Goal: Task Accomplishment & Management: Manage account settings

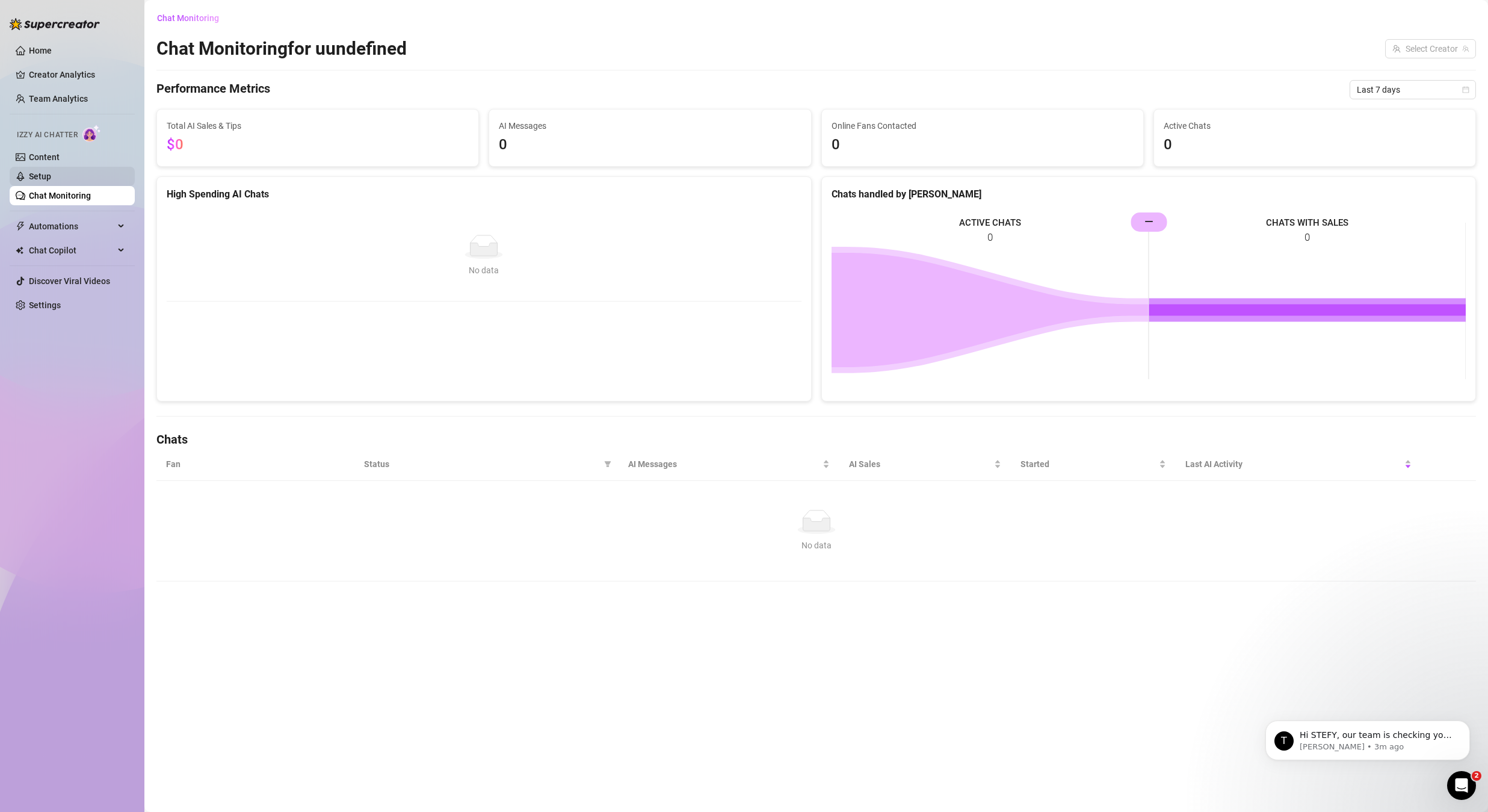
click at [51, 178] on link "Setup" at bounding box center [40, 176] width 22 height 10
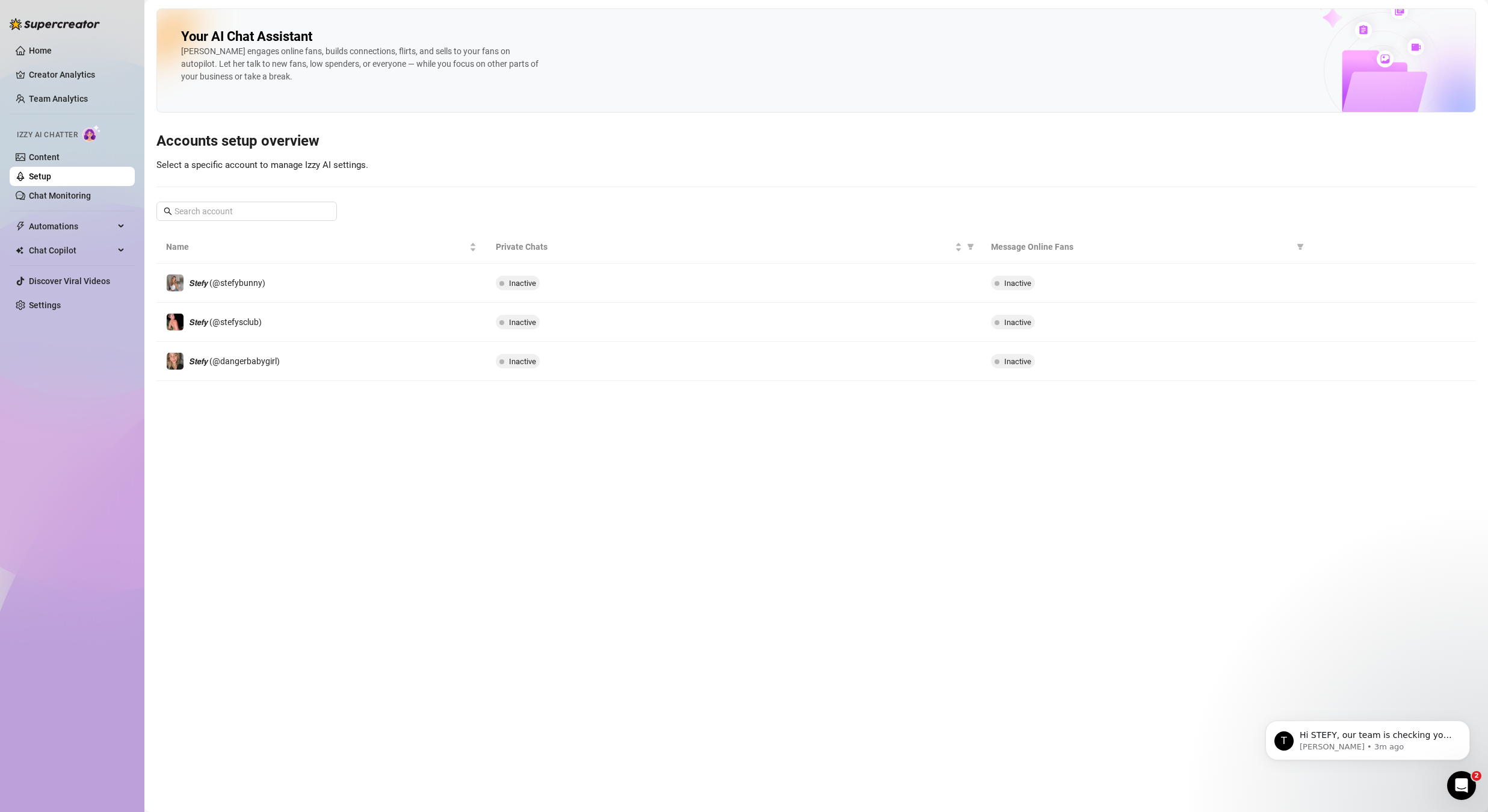
click at [51, 171] on link "Setup" at bounding box center [40, 176] width 22 height 10
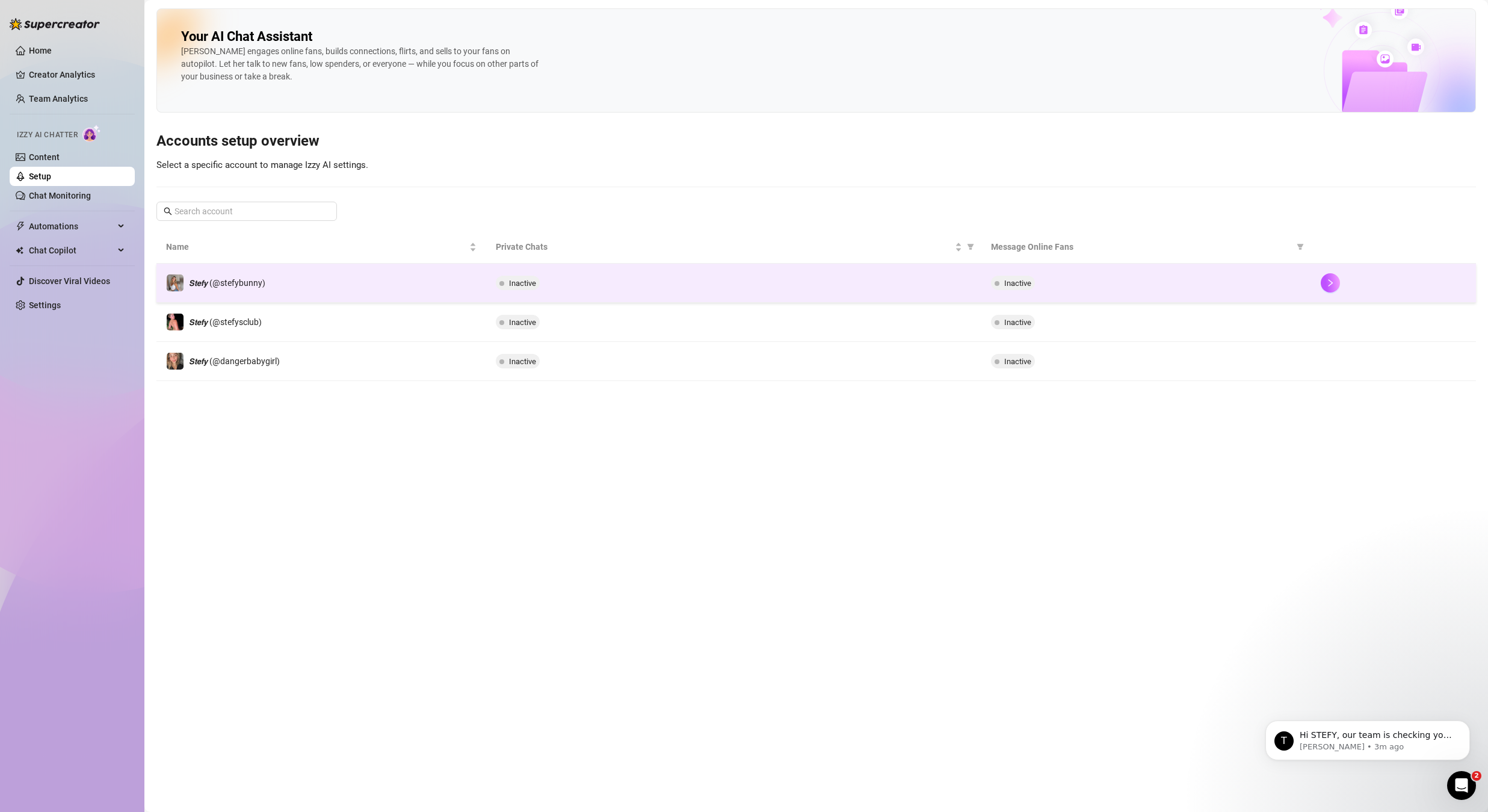
click at [279, 284] on td "𝙎𝙩𝙚𝙛𝙮 (@stefybunny)" at bounding box center [322, 283] width 330 height 39
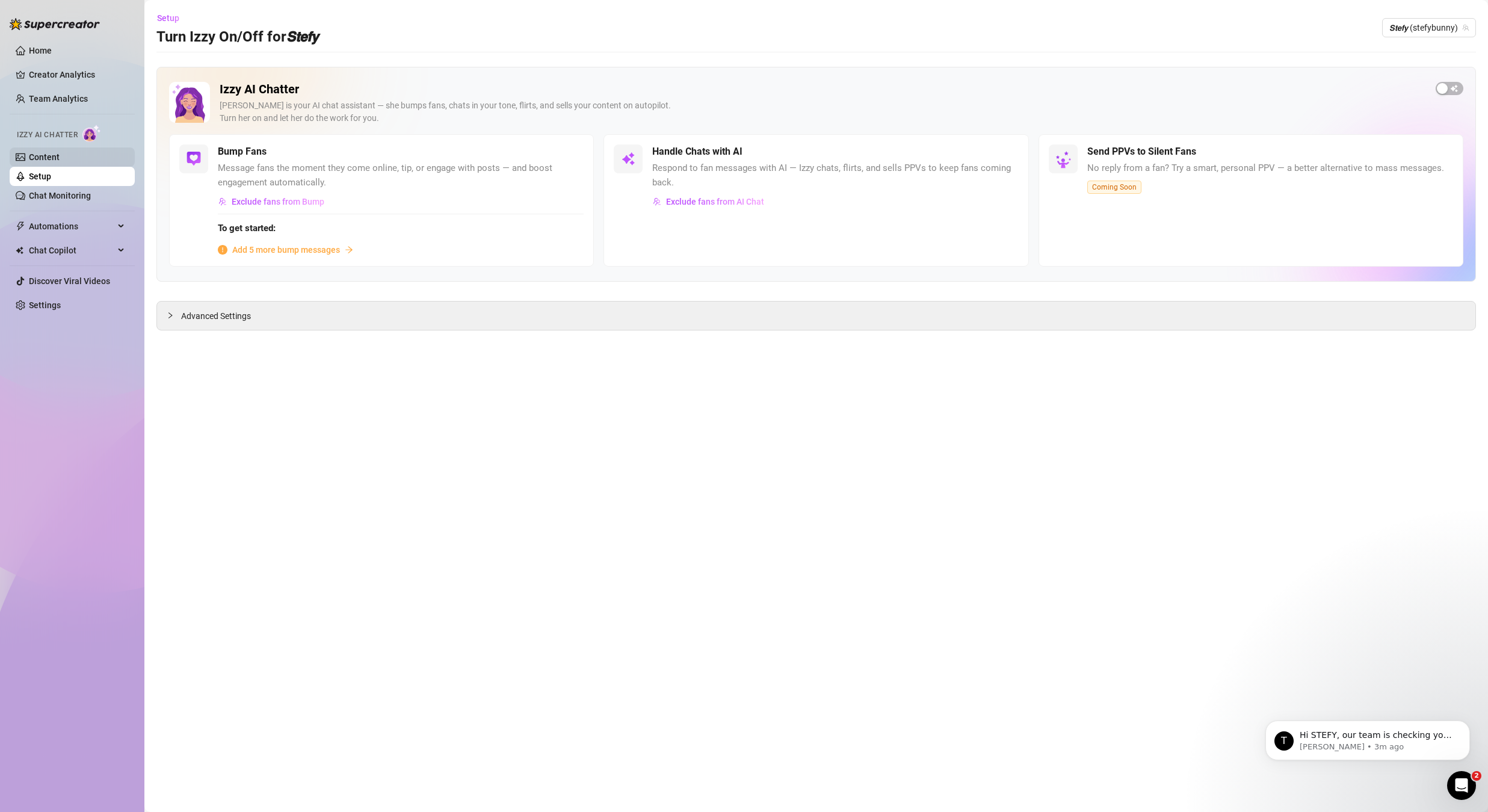
click at [60, 152] on link "Content" at bounding box center [44, 157] width 31 height 10
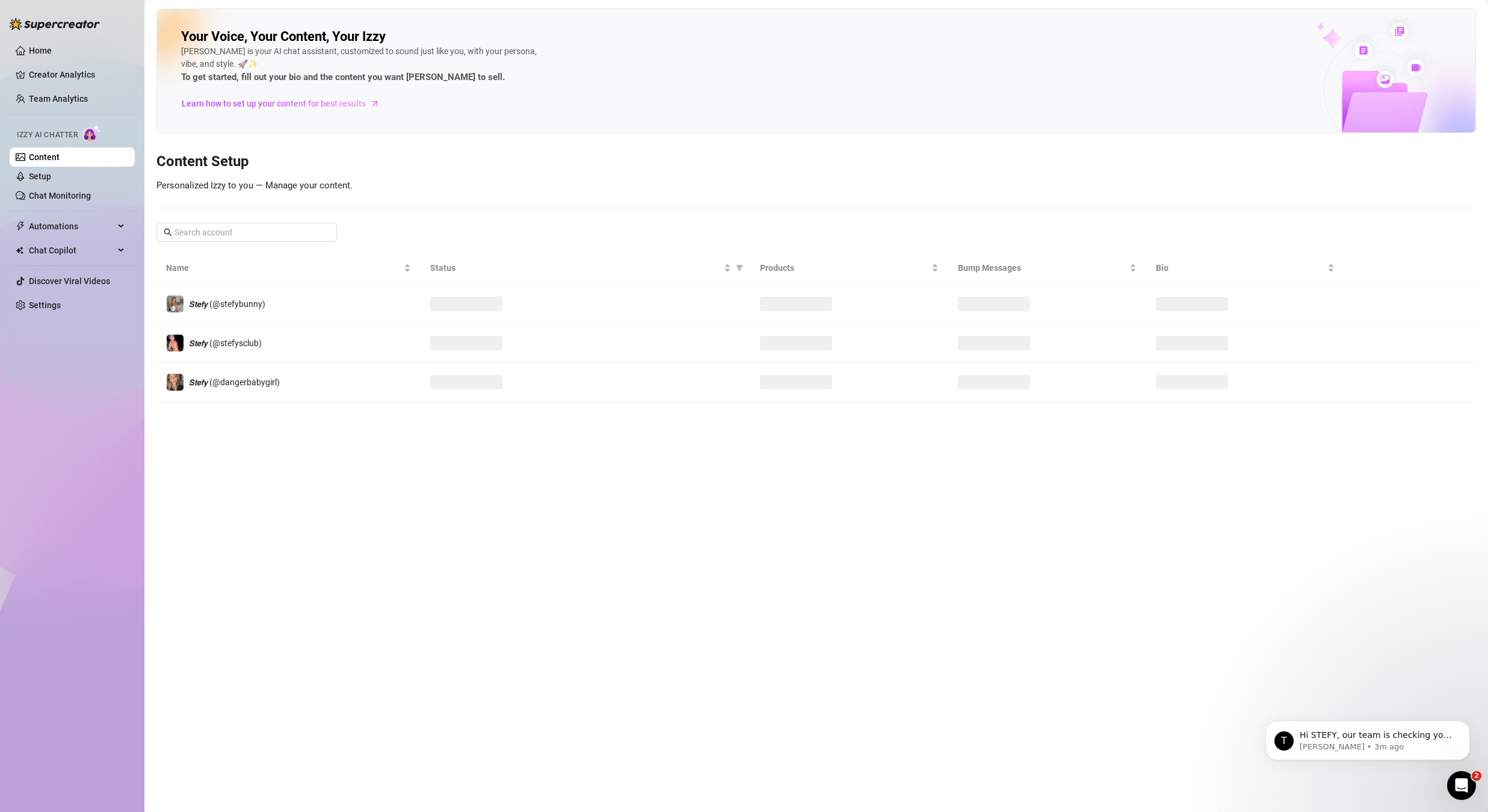
click at [60, 155] on link "Content" at bounding box center [44, 157] width 31 height 10
click at [51, 177] on link "Setup" at bounding box center [40, 176] width 22 height 10
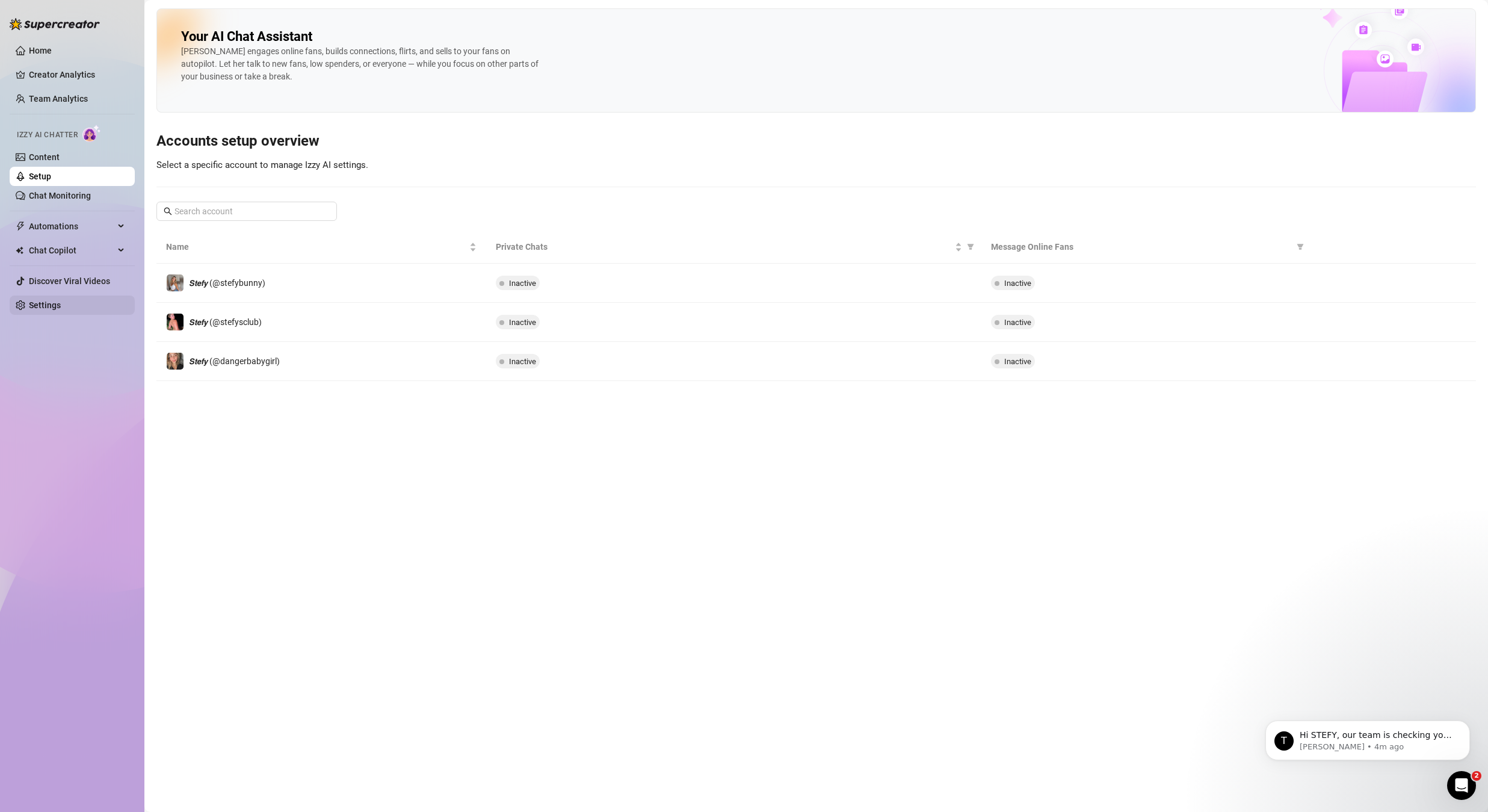
click at [53, 300] on link "Settings" at bounding box center [45, 305] width 32 height 10
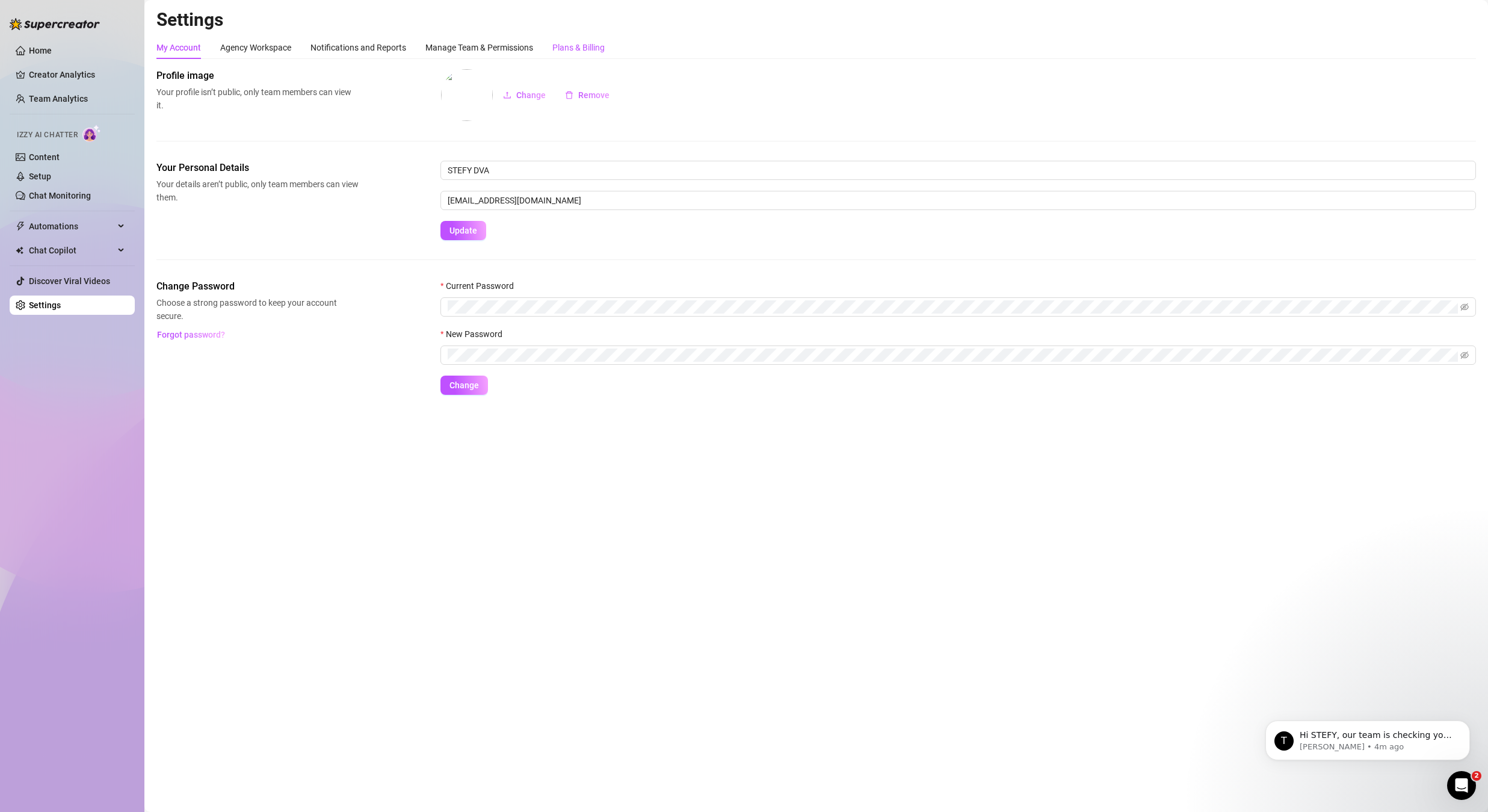
click at [595, 47] on div "Plans & Billing" at bounding box center [579, 48] width 53 height 13
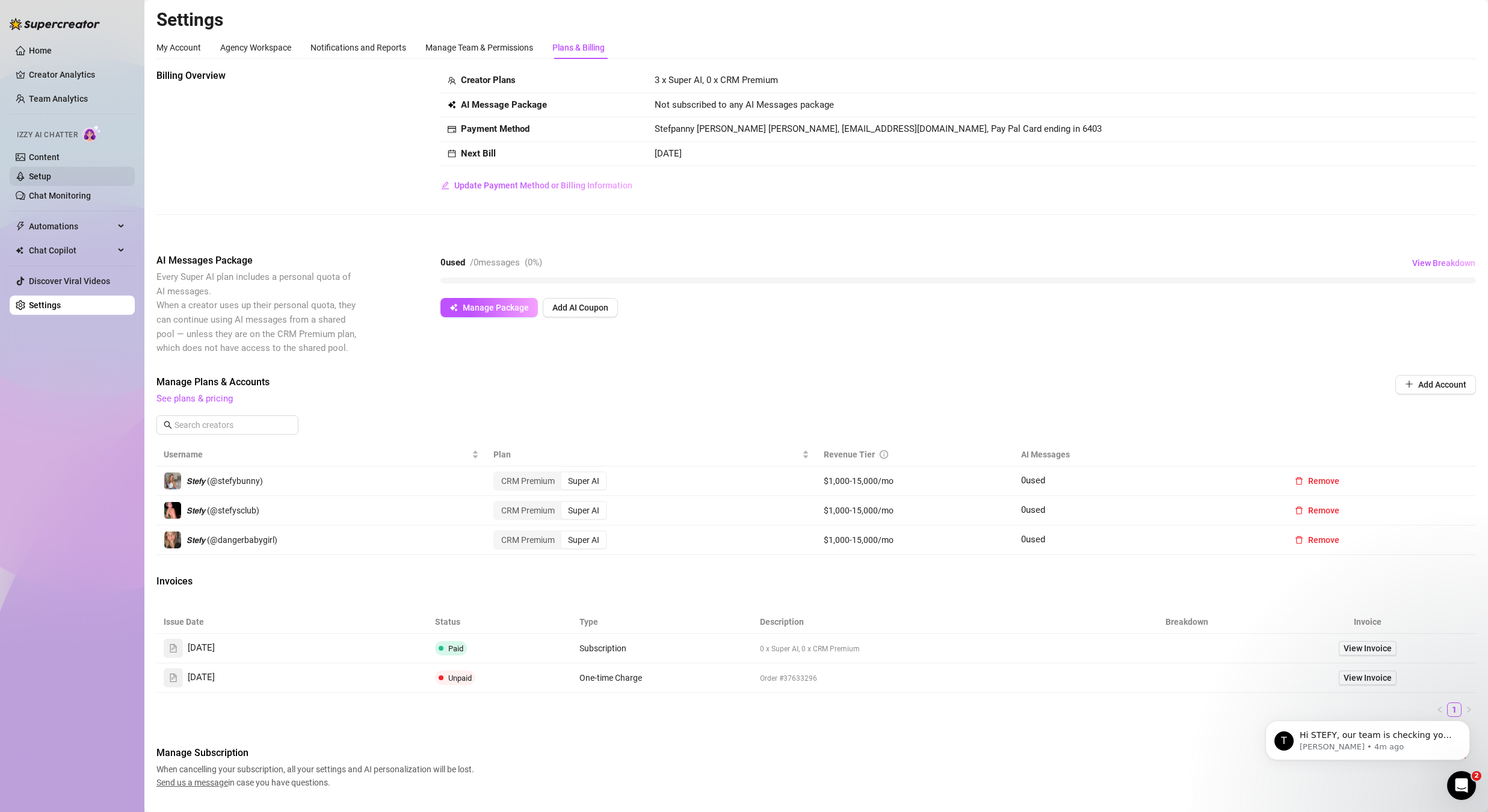
click at [51, 180] on link "Setup" at bounding box center [40, 176] width 22 height 10
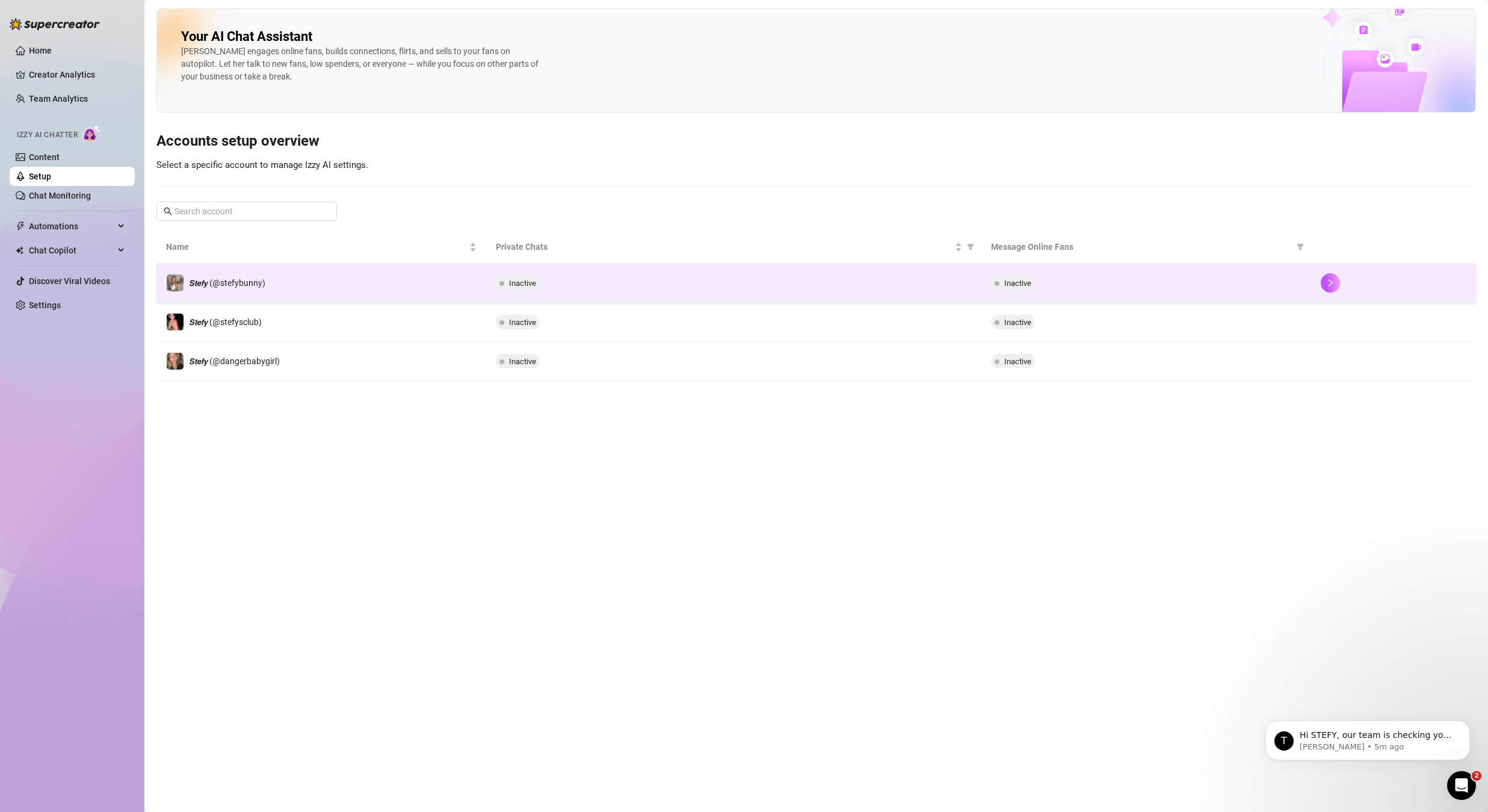
click at [411, 293] on td "𝙎𝙩𝙚𝙛𝙮 (@stefybunny)" at bounding box center [322, 283] width 330 height 39
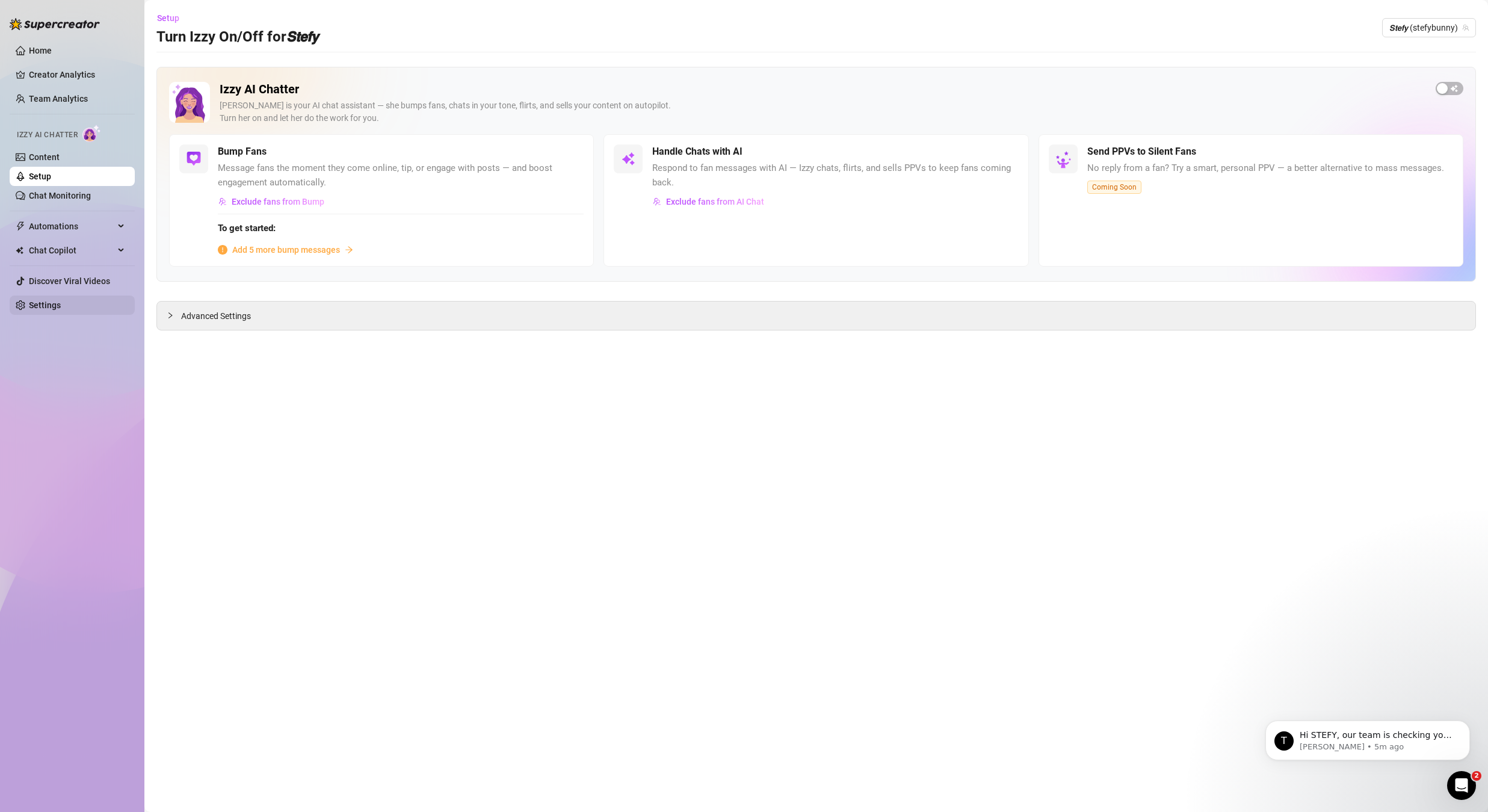
click at [58, 310] on link "Settings" at bounding box center [45, 305] width 32 height 10
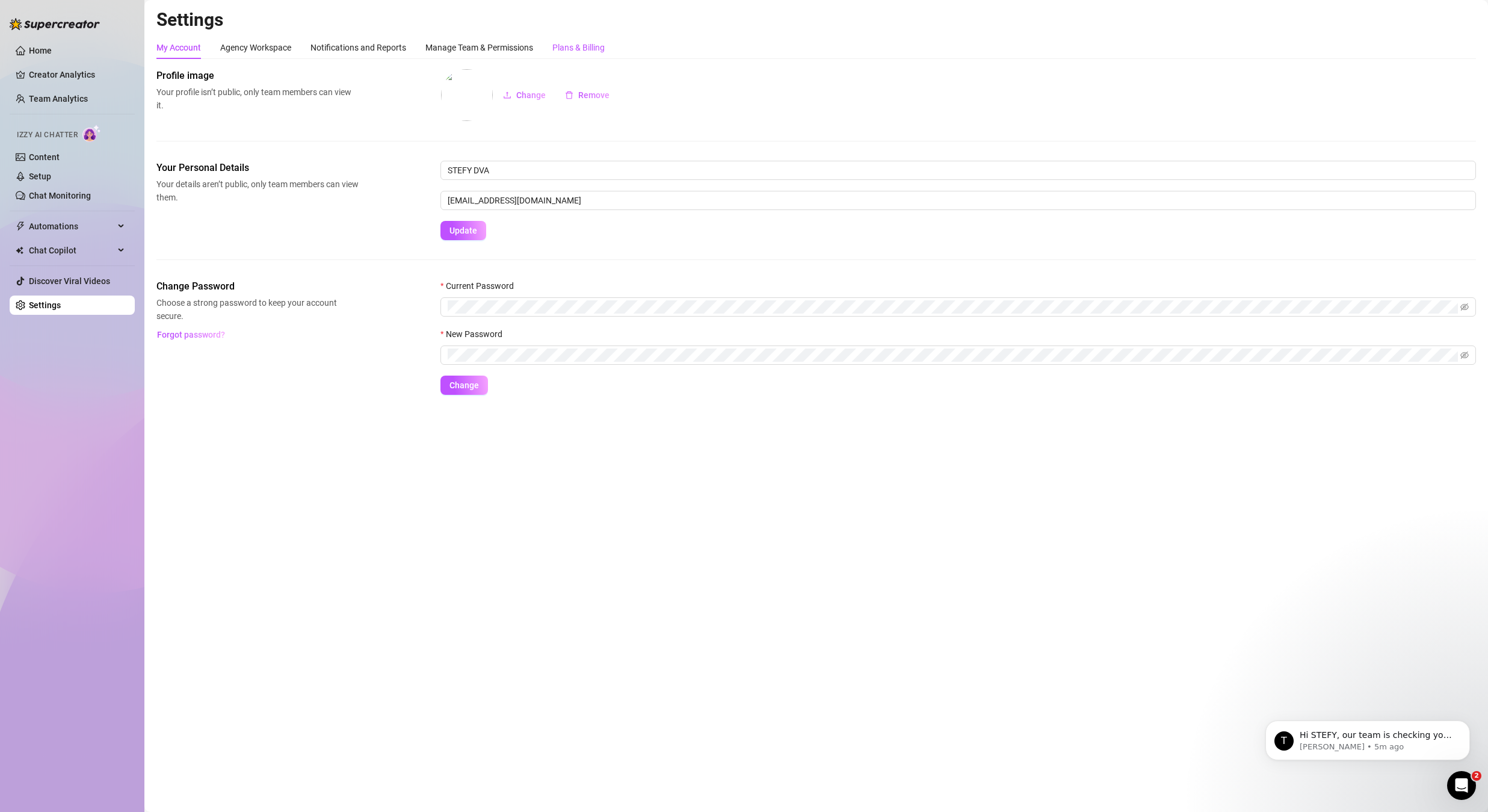
click at [587, 45] on div "Plans & Billing" at bounding box center [579, 48] width 53 height 13
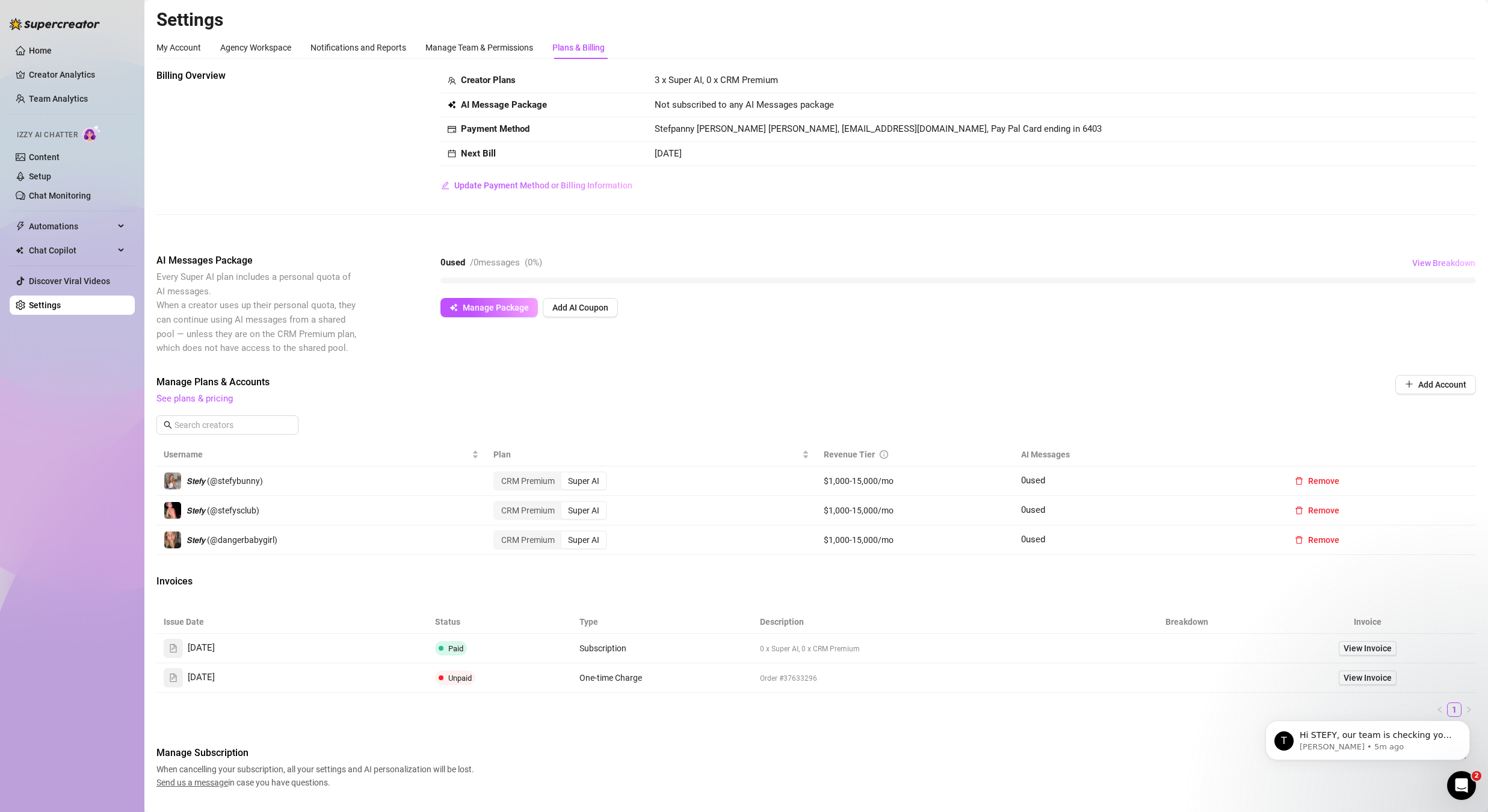
click at [1417, 263] on span "View Breakdown" at bounding box center [1444, 263] width 63 height 10
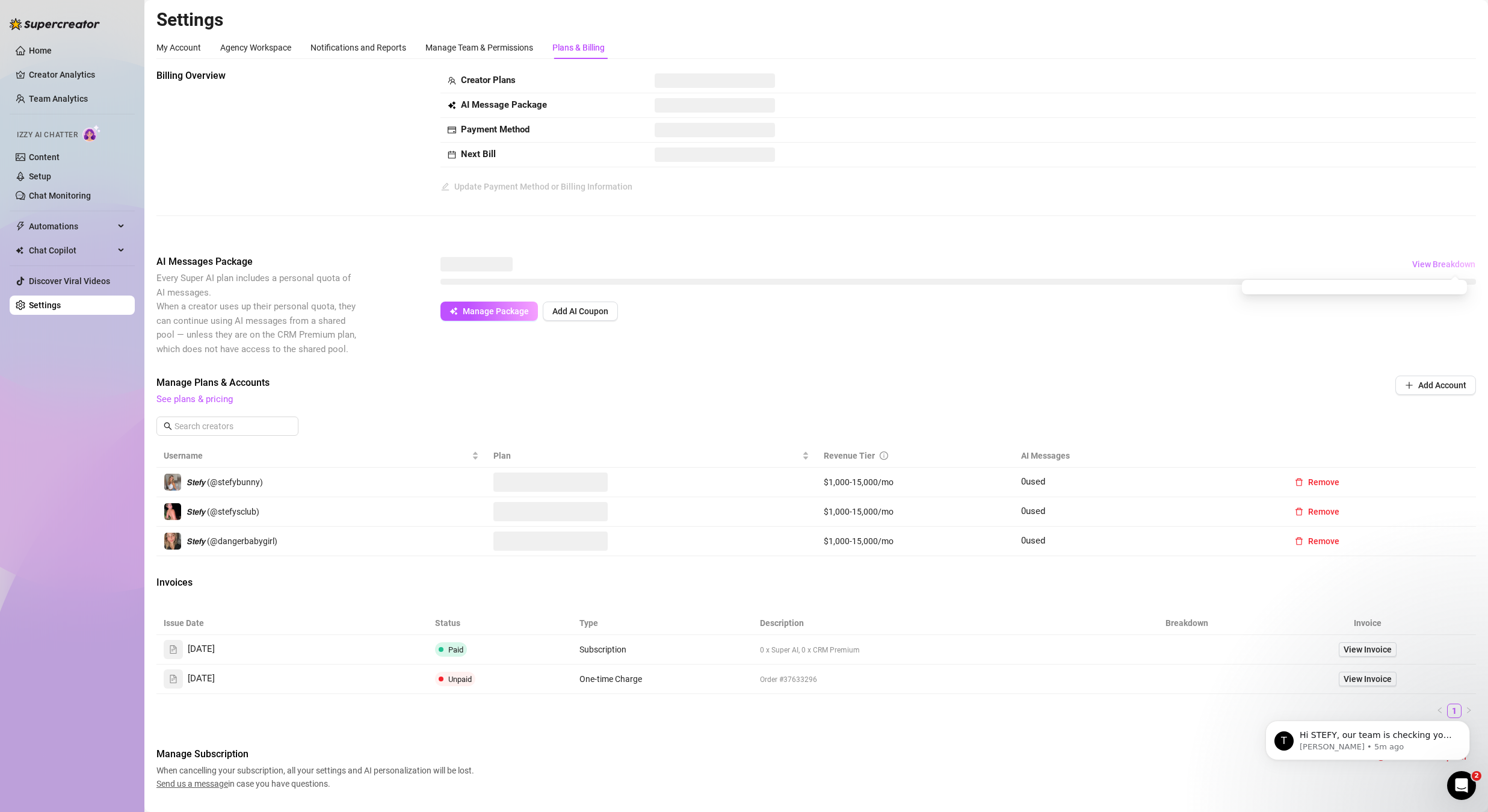
click at [1417, 262] on span "View Breakdown" at bounding box center [1444, 264] width 63 height 10
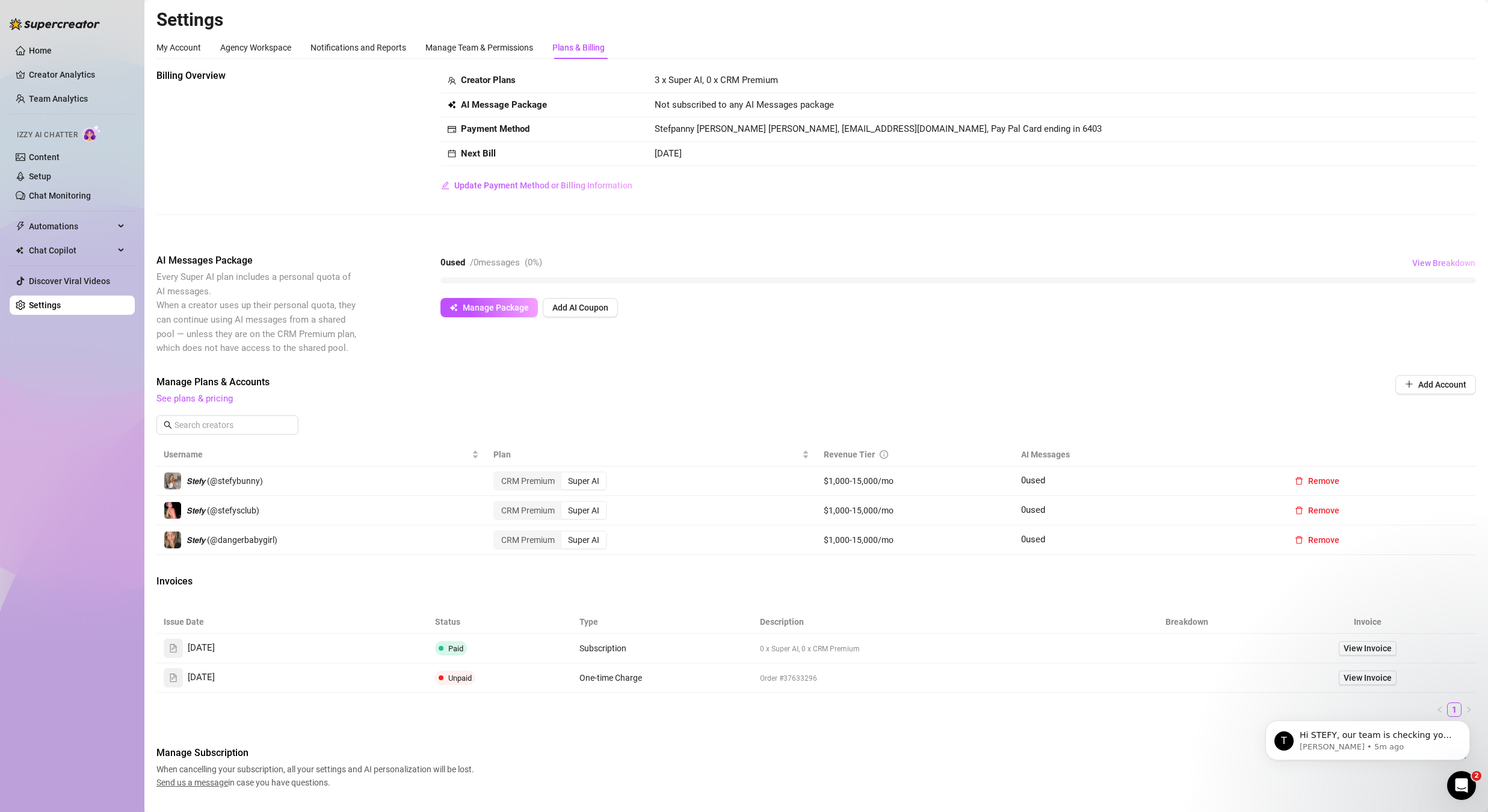
click at [1417, 263] on span "View Breakdown" at bounding box center [1444, 263] width 63 height 10
click at [1412, 262] on span "View Breakdown" at bounding box center [1444, 263] width 63 height 10
drag, startPoint x: 472, startPoint y: 261, endPoint x: 528, endPoint y: 261, distance: 56.0
click at [528, 261] on div "0 used / 0 messages ( 0 %)" at bounding box center [491, 263] width 101 height 15
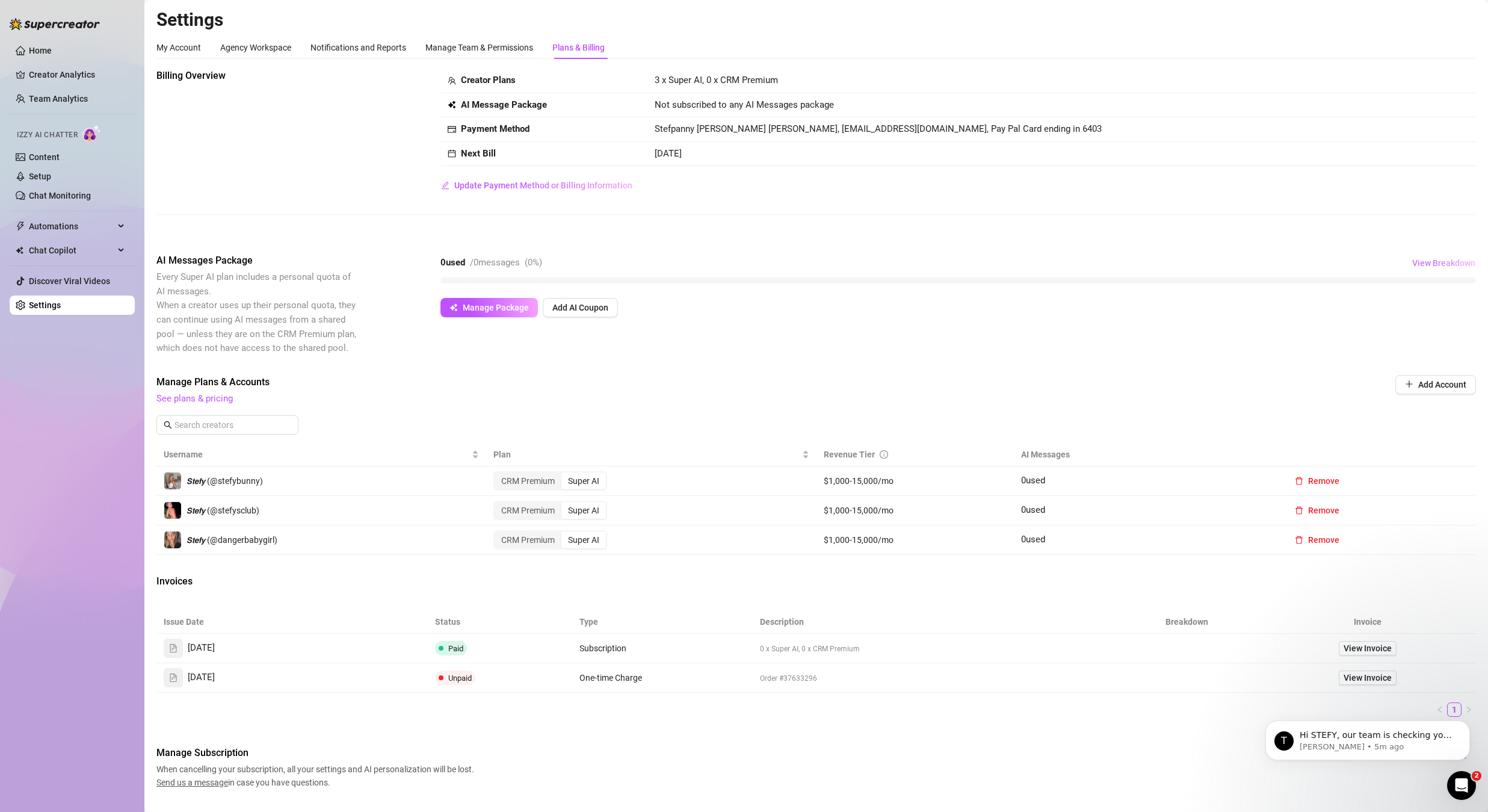
click at [1446, 261] on span "View Breakdown" at bounding box center [1444, 263] width 63 height 10
click at [51, 179] on link "Setup" at bounding box center [40, 176] width 22 height 10
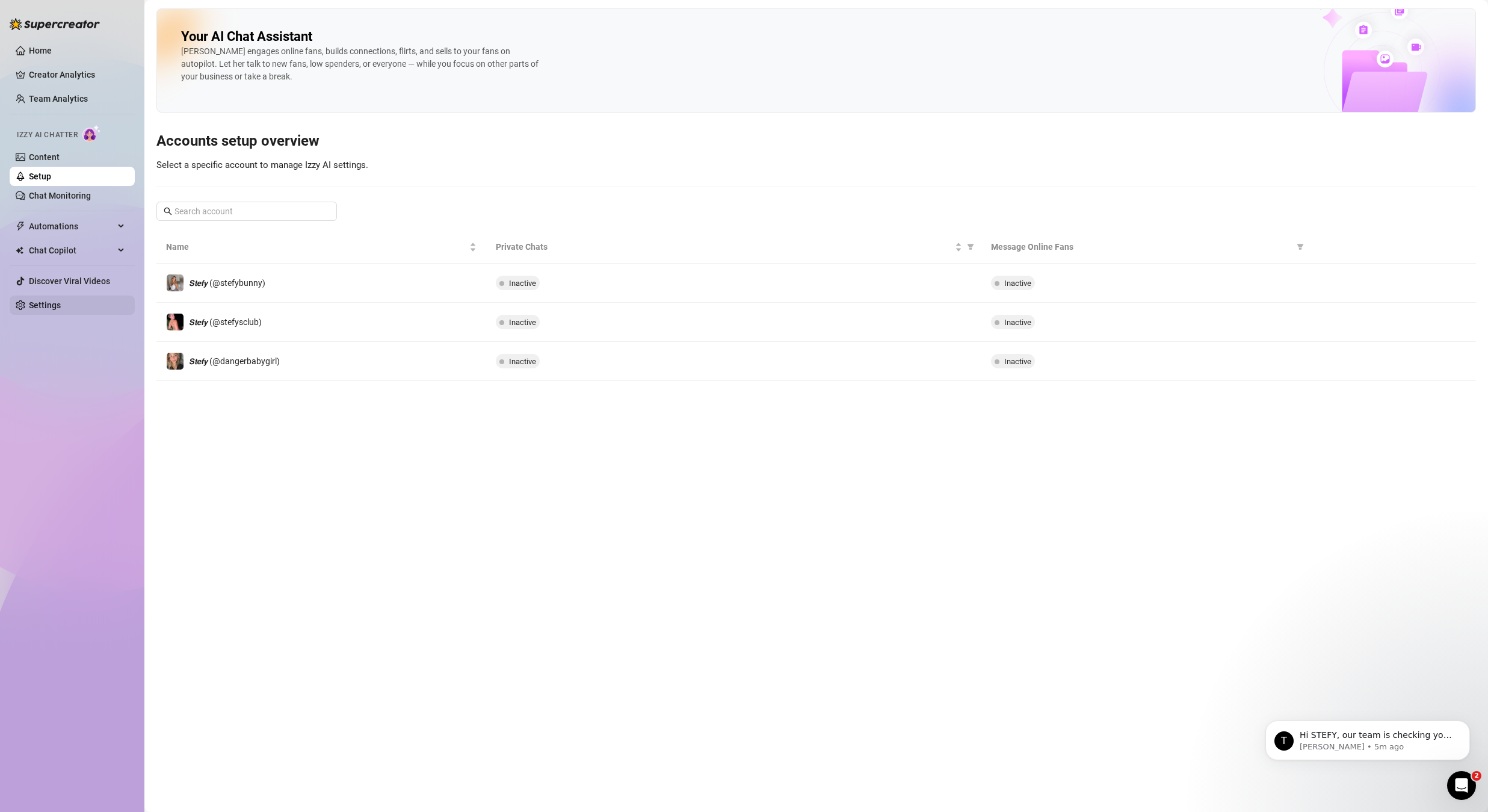
click at [61, 300] on link "Settings" at bounding box center [45, 305] width 32 height 10
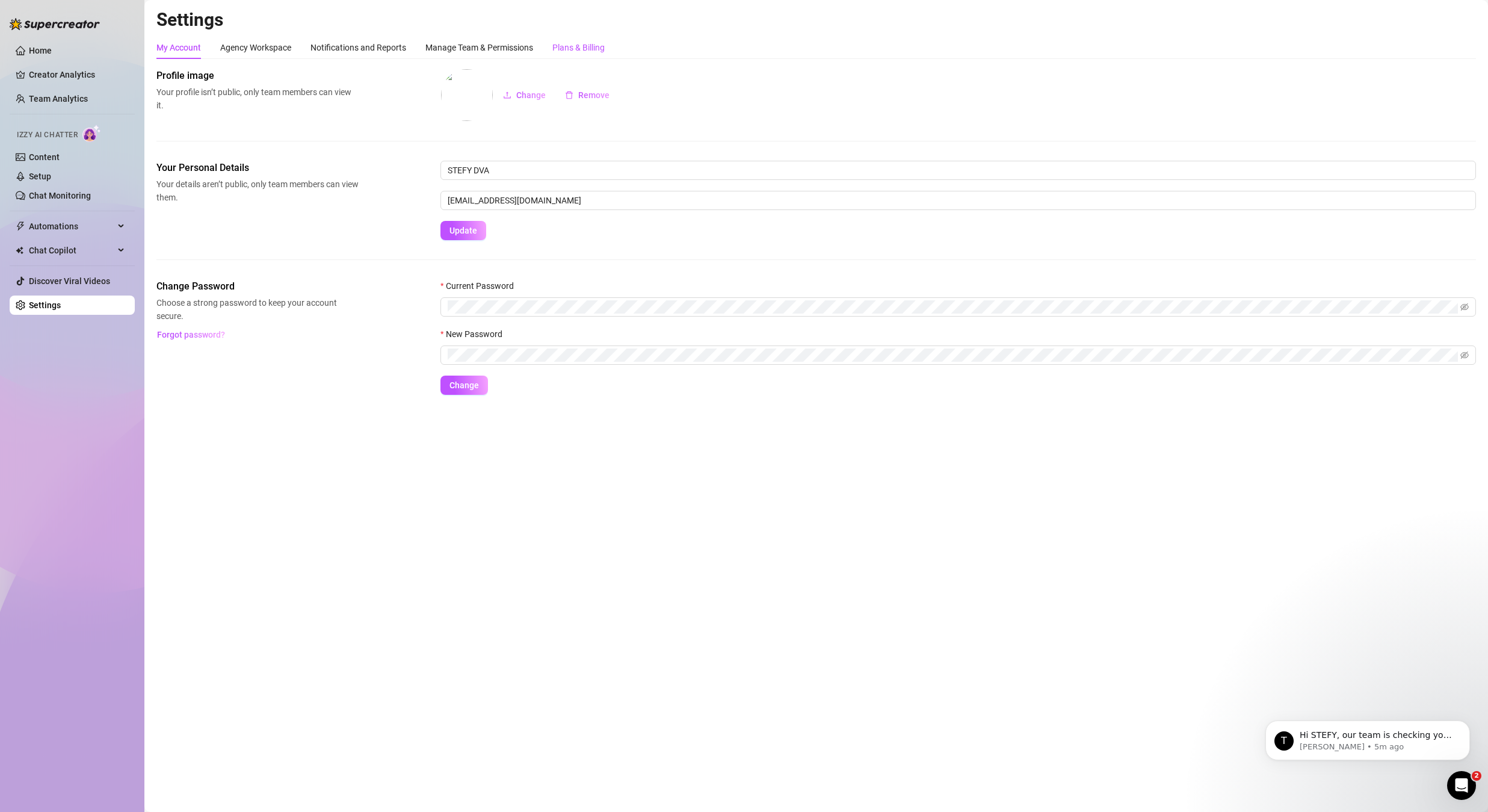
click at [602, 45] on div "Plans & Billing" at bounding box center [579, 48] width 53 height 13
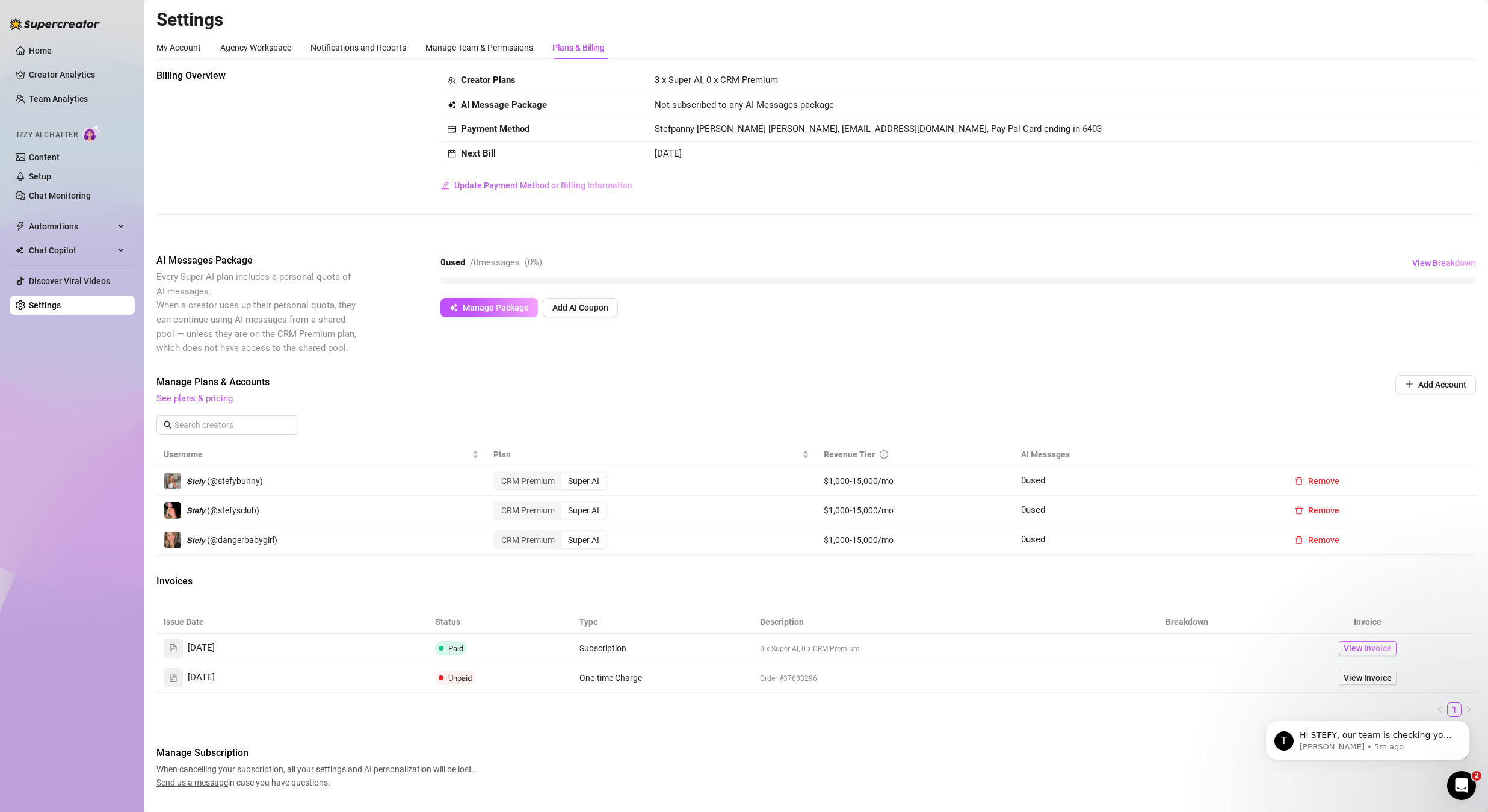
click at [1365, 651] on span "View Invoice" at bounding box center [1367, 648] width 48 height 13
click at [51, 181] on link "Setup" at bounding box center [40, 176] width 22 height 10
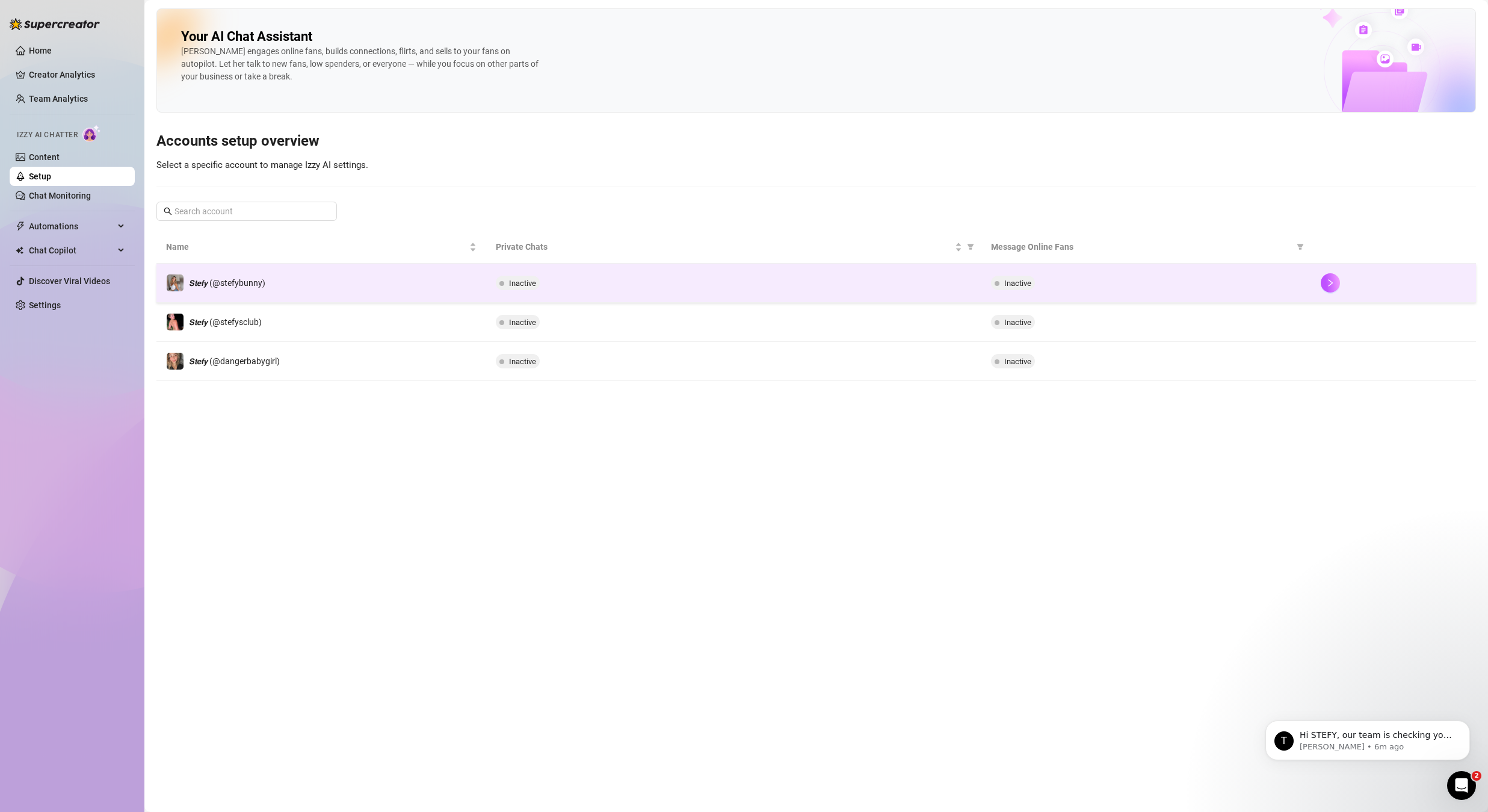
click at [352, 288] on td "𝙎𝙩𝙚𝙛𝙮 (@stefybunny)" at bounding box center [322, 283] width 330 height 39
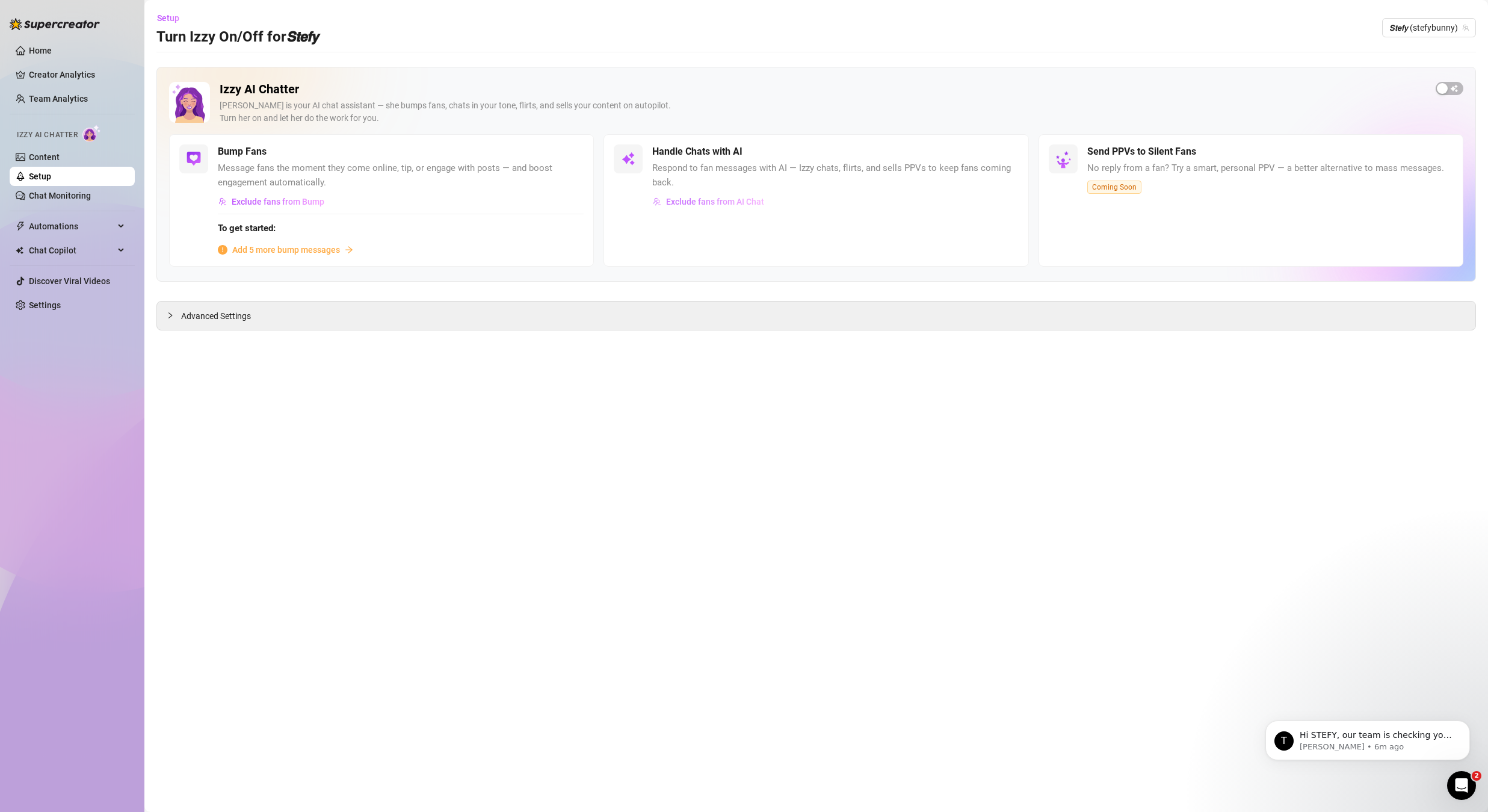
click at [704, 204] on span "Exclude fans from AI Chat" at bounding box center [715, 202] width 98 height 10
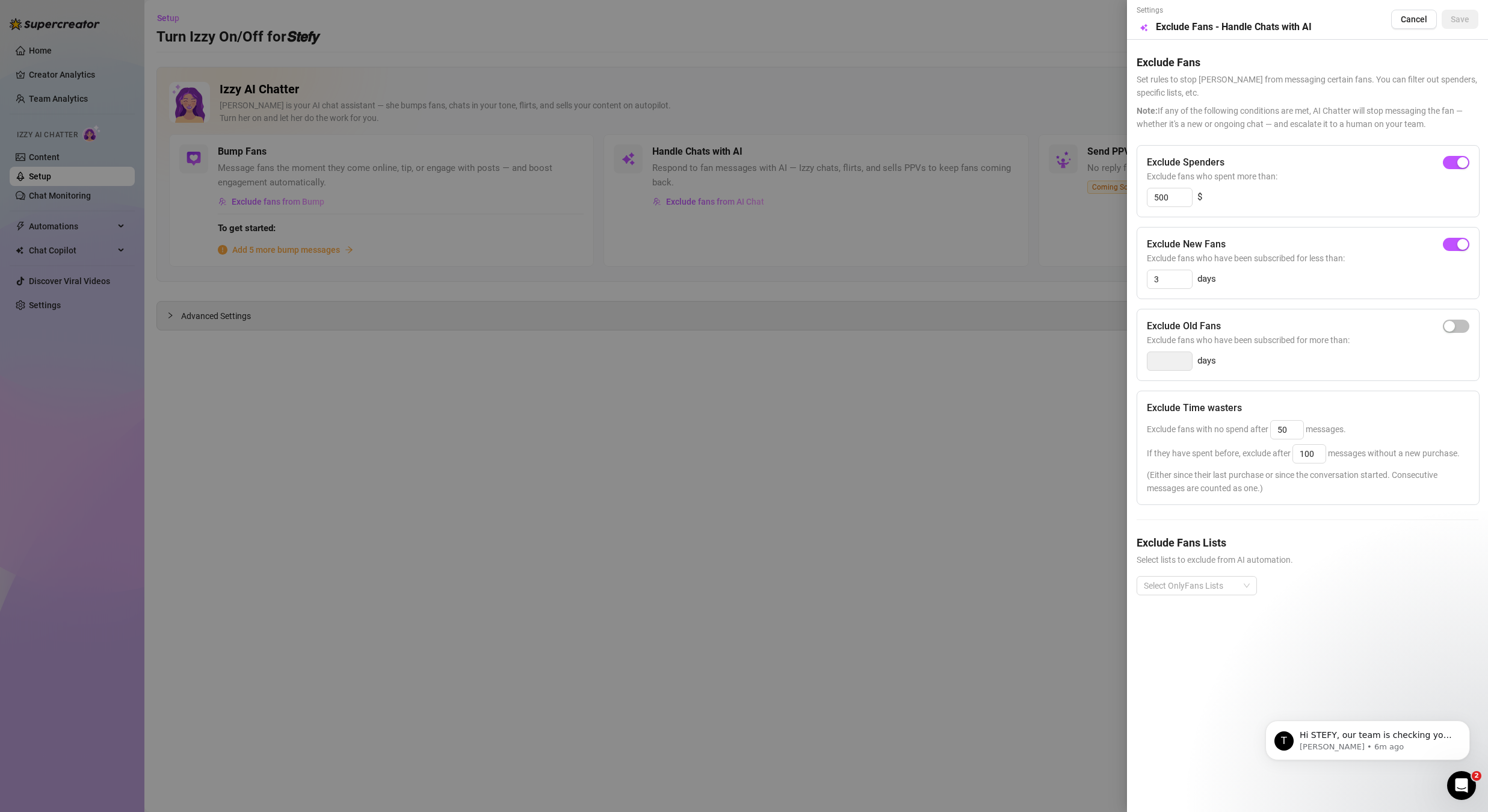
click at [824, 435] on div at bounding box center [744, 406] width 1488 height 812
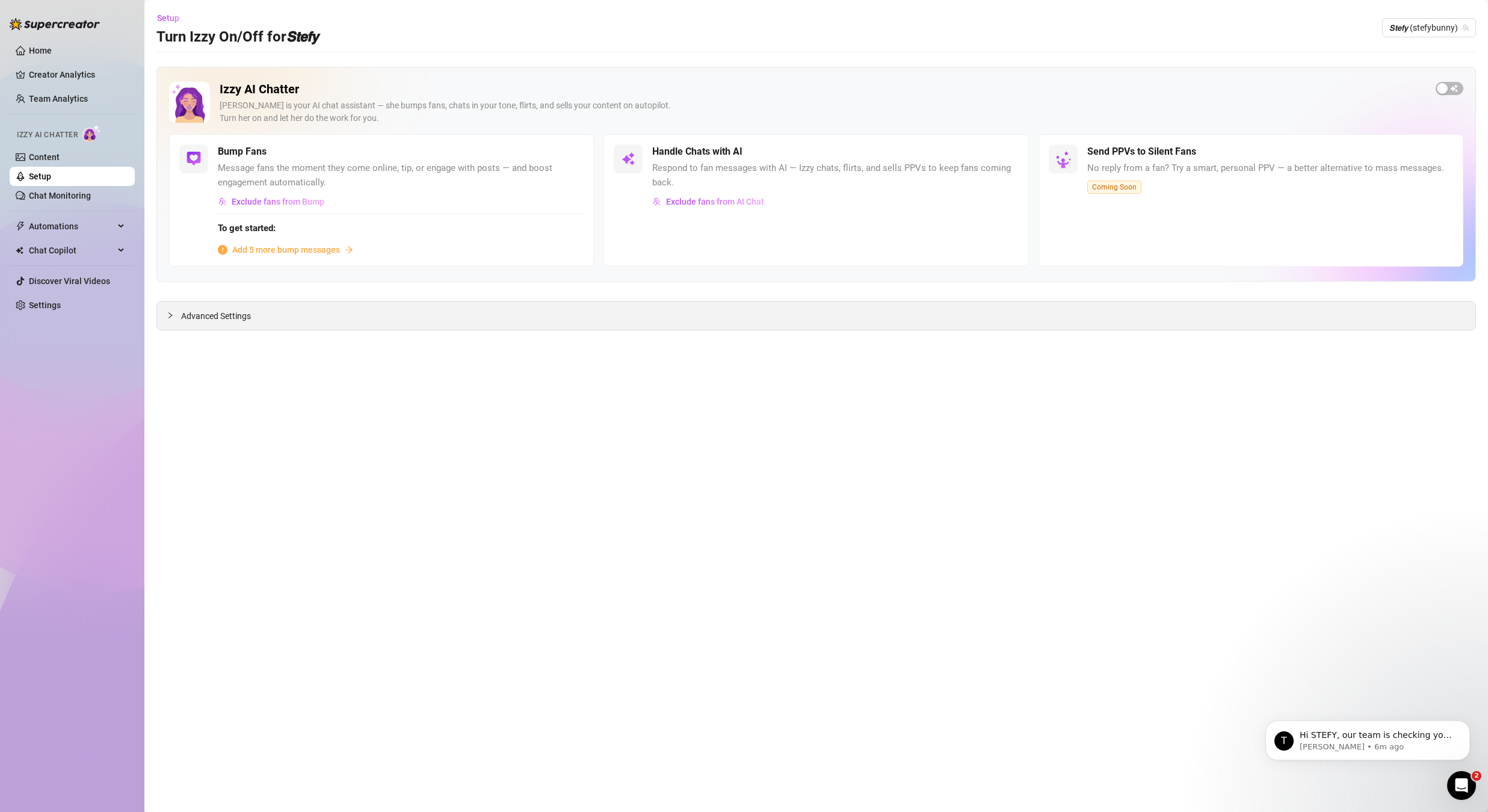
click at [217, 304] on div "Advanced Settings" at bounding box center [817, 316] width 1319 height 28
click at [213, 331] on main "Setup Turn Izzy On/Off for 𝙎𝙩𝙚𝙛𝙮 𝙎𝙩𝙚𝙛𝙮 (stefybunny) Izzy AI Chatter [PERSON_NAM…" at bounding box center [816, 406] width 1344 height 812
drag, startPoint x: 217, startPoint y: 322, endPoint x: 619, endPoint y: 506, distance: 442.1
click at [217, 322] on span "Advanced Settings" at bounding box center [216, 316] width 70 height 13
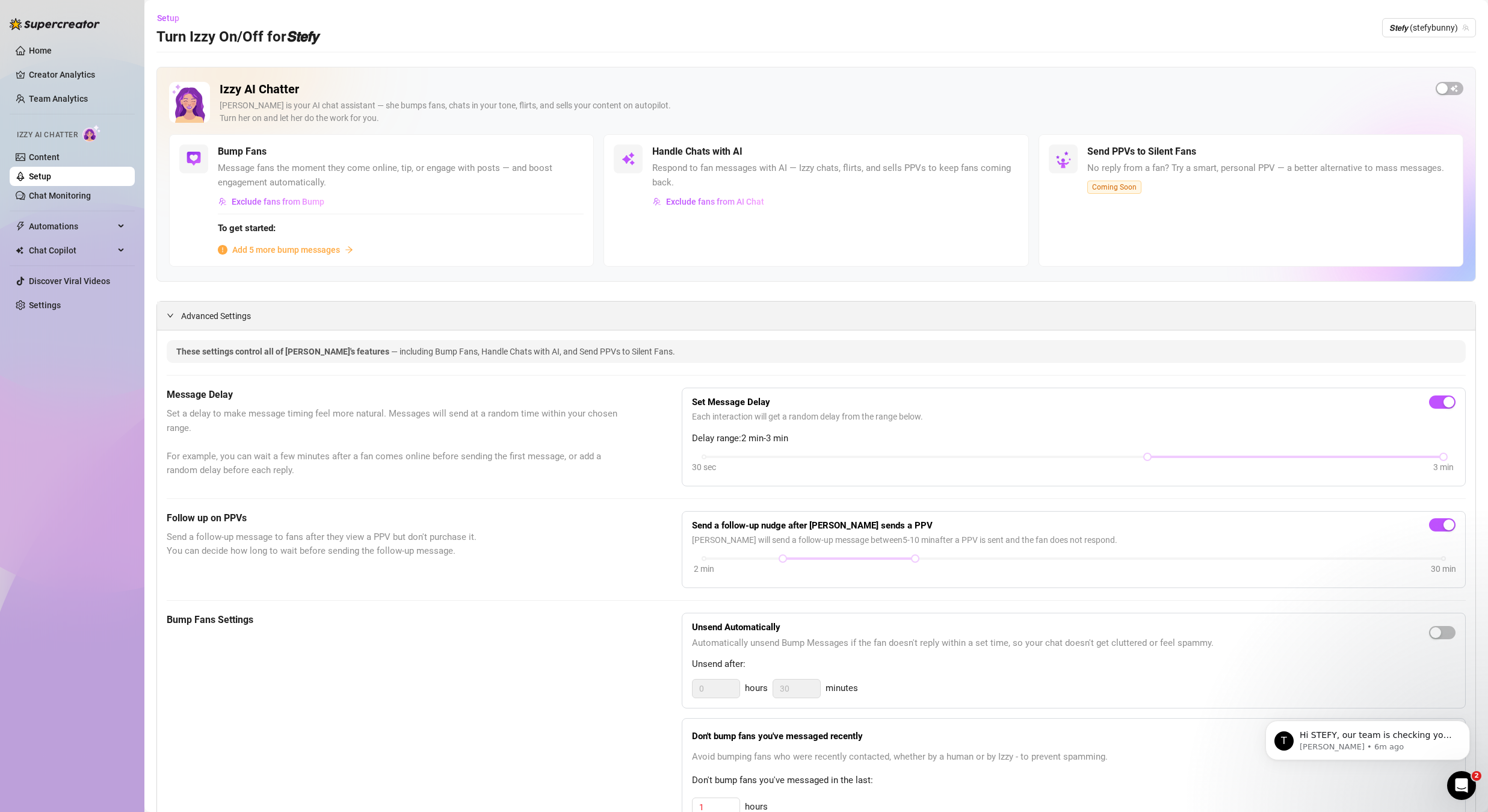
click at [175, 322] on div "Advanced Settings" at bounding box center [817, 316] width 1319 height 28
click at [175, 315] on div at bounding box center [174, 315] width 15 height 13
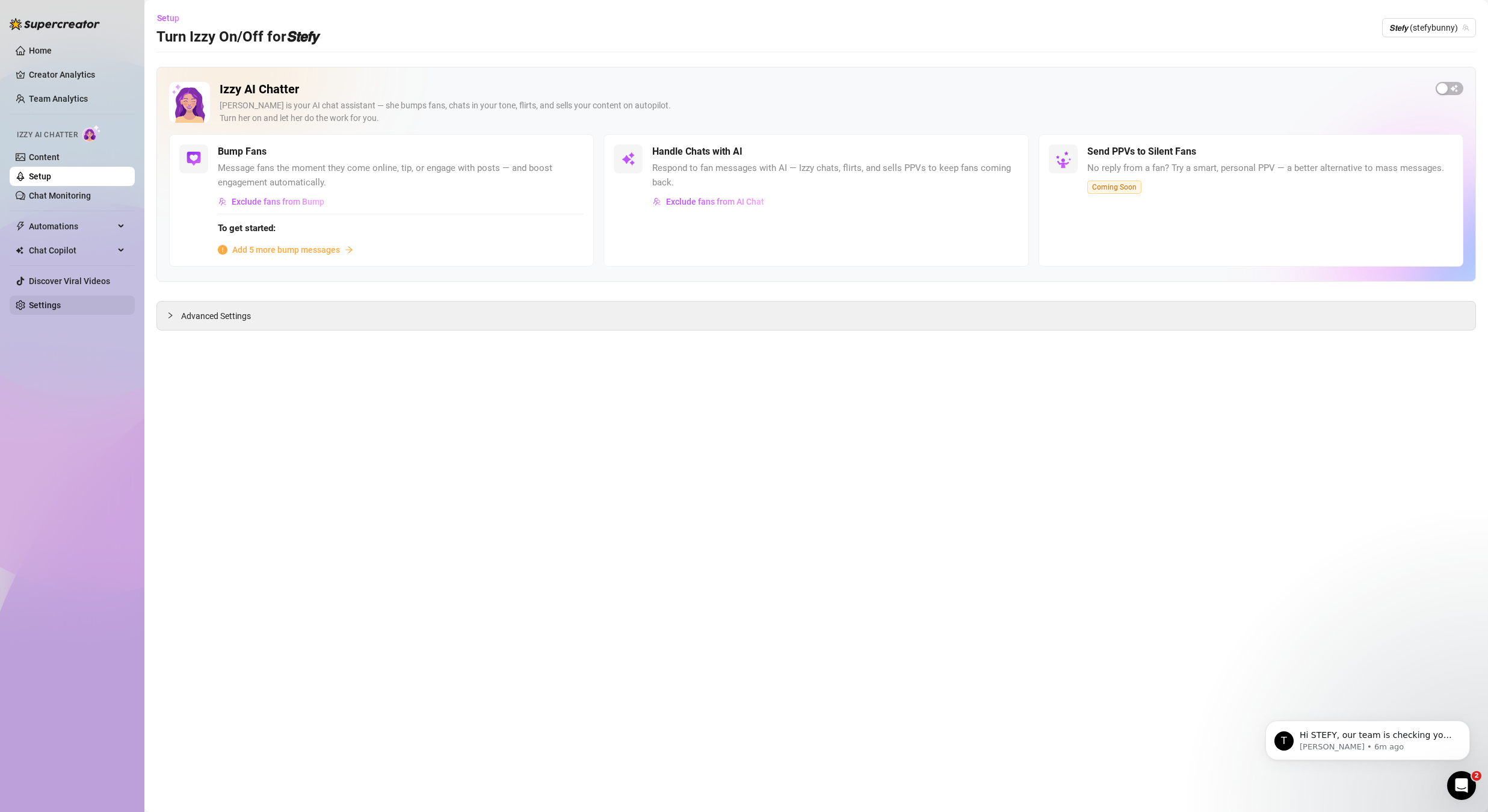
click at [48, 310] on link "Settings" at bounding box center [45, 305] width 32 height 10
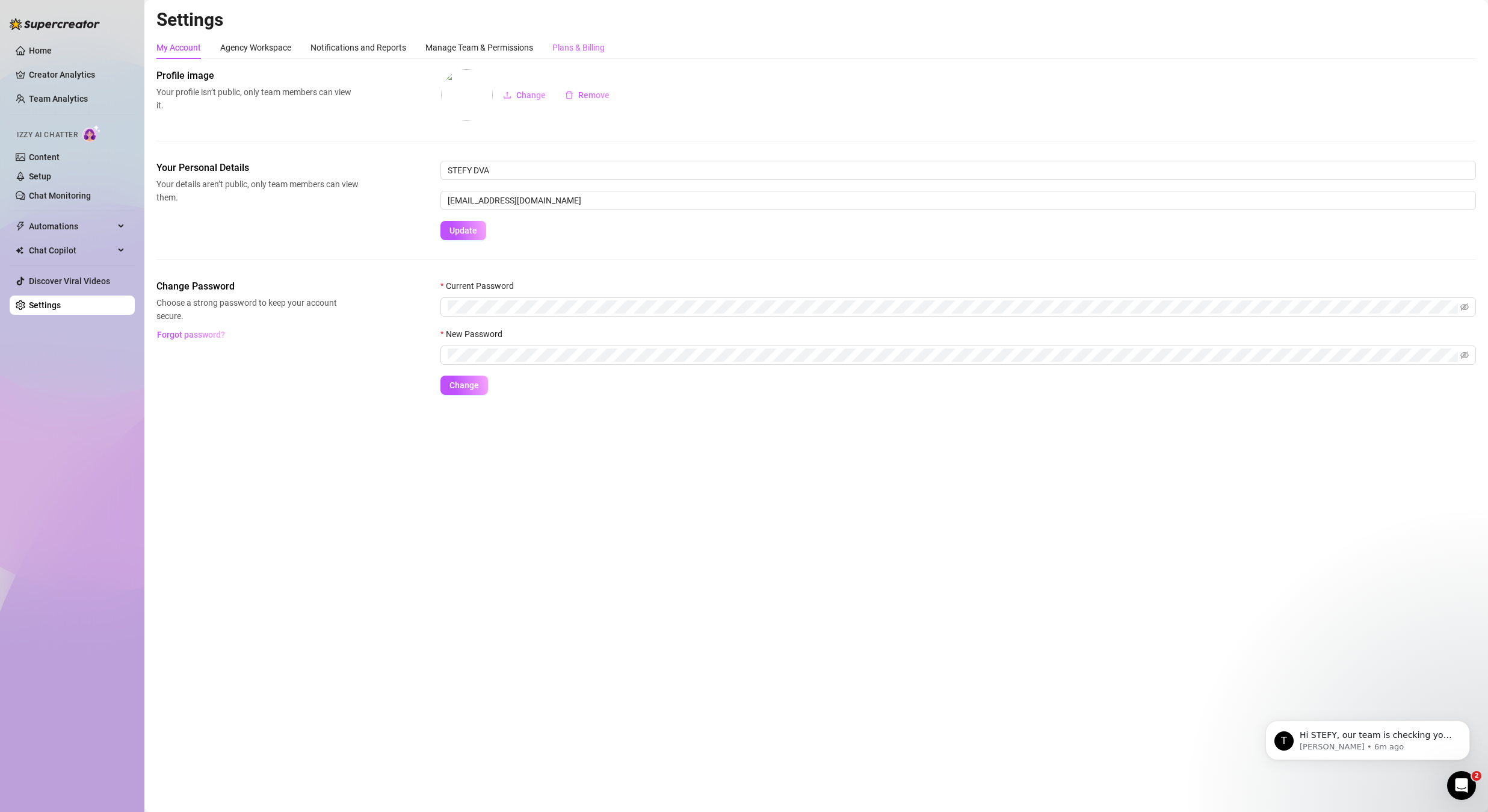
click at [587, 54] on div "Plans & Billing" at bounding box center [579, 48] width 53 height 23
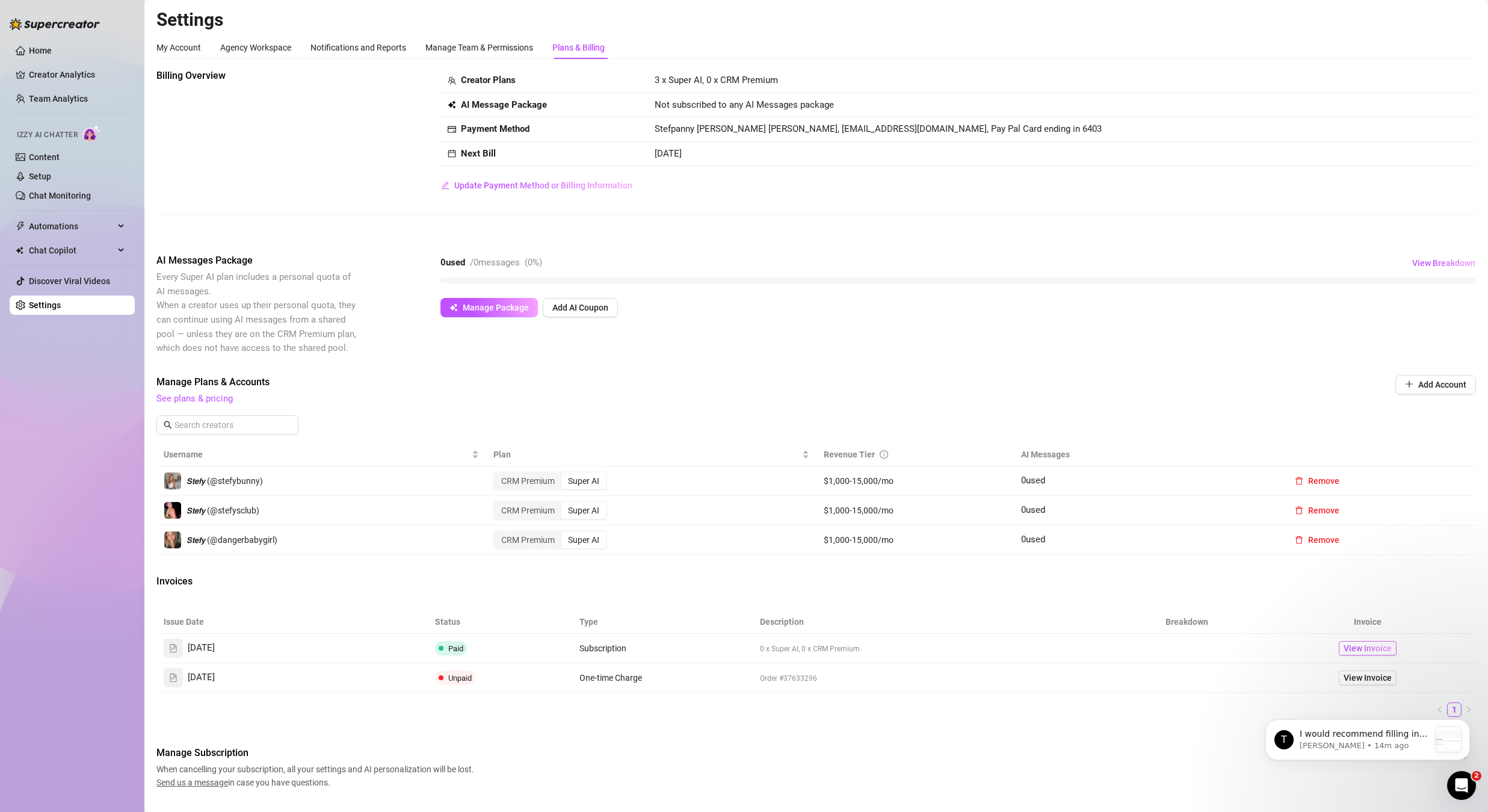
click at [1371, 650] on span "View Invoice" at bounding box center [1367, 648] width 48 height 13
click at [1437, 268] on button "View Breakdown" at bounding box center [1444, 263] width 64 height 19
click at [1437, 265] on span "View Breakdown" at bounding box center [1444, 263] width 63 height 10
click at [1435, 268] on button "View Breakdown" at bounding box center [1444, 263] width 64 height 19
click at [1439, 265] on span "View Breakdown" at bounding box center [1444, 263] width 63 height 10
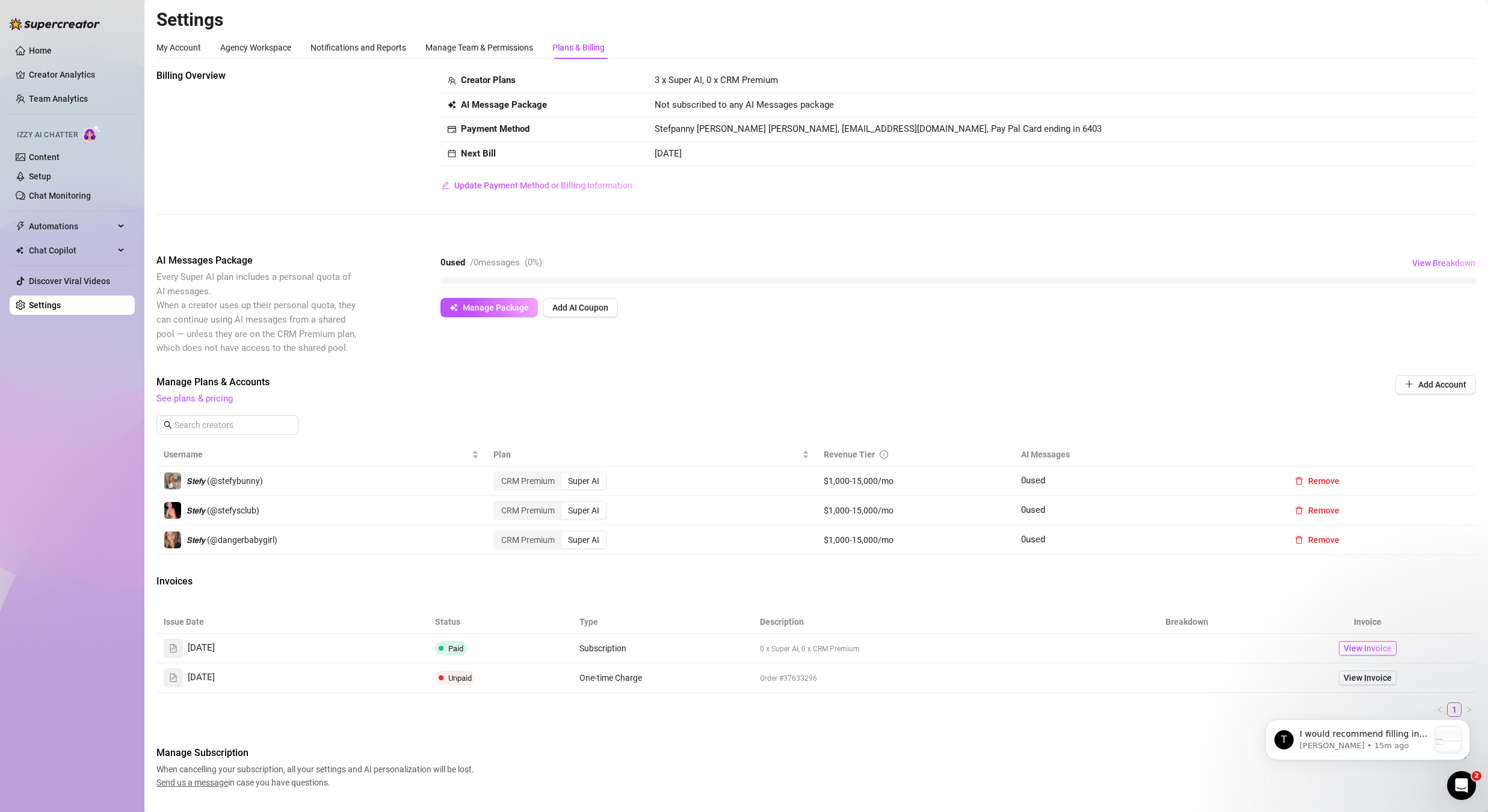
click at [1364, 650] on span "View Invoice" at bounding box center [1367, 648] width 48 height 13
drag, startPoint x: 481, startPoint y: 260, endPoint x: 591, endPoint y: 263, distance: 110.0
click at [591, 263] on div "0 used / 0 messages ( 0 %) View Breakdown" at bounding box center [958, 263] width 1035 height 19
click at [1412, 265] on span "View Breakdown" at bounding box center [1444, 263] width 63 height 10
click at [933, 176] on div "Creator Plans 3 x Super AI, 0 x CRM Premium AI Message Package Not subscribed t…" at bounding box center [958, 132] width 1035 height 126
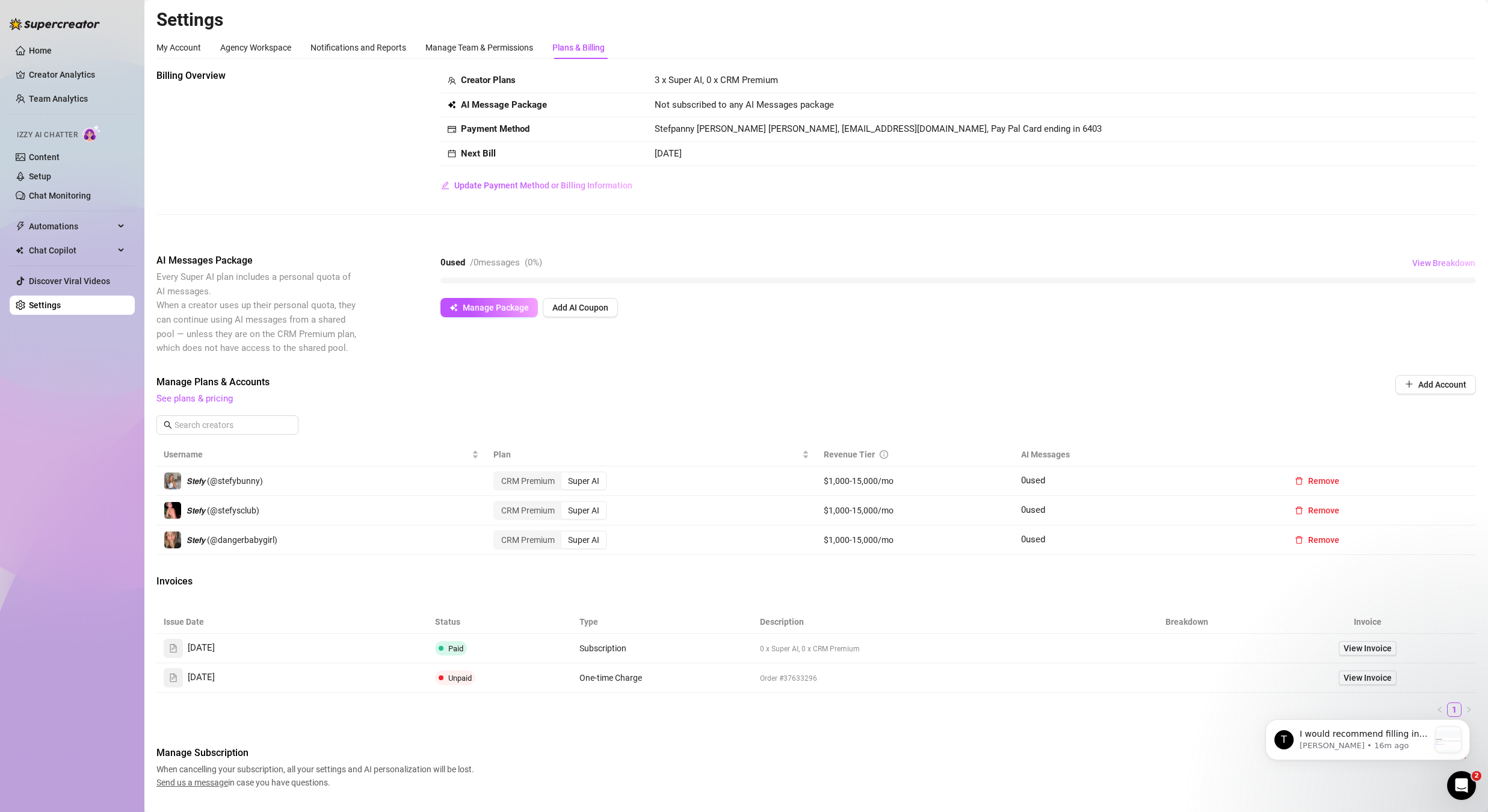
click at [1435, 264] on span "View Breakdown" at bounding box center [1444, 263] width 63 height 10
